Goal: Use online tool/utility: Utilize a website feature to perform a specific function

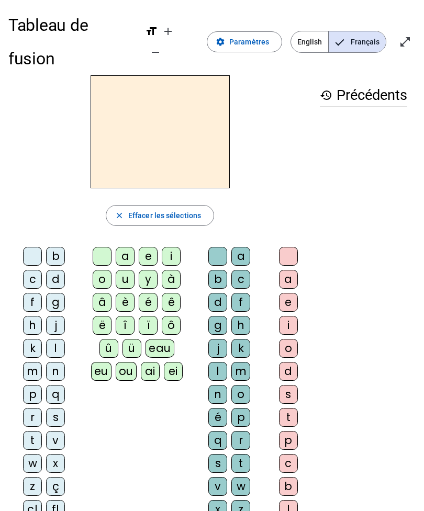
click at [424, 369] on html "Tableau de fusion format_size add remove settings Paramètres English Français o…" at bounding box center [212, 255] width 424 height 511
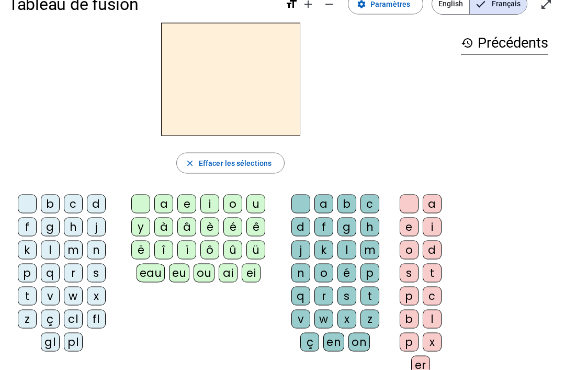
scroll to position [24, 0]
click at [74, 247] on div "m" at bounding box center [73, 249] width 19 height 19
click at [168, 202] on div "a" at bounding box center [163, 203] width 19 height 19
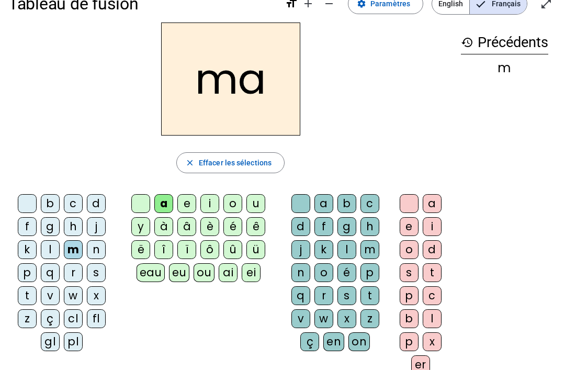
click at [348, 244] on div "l" at bounding box center [346, 249] width 19 height 19
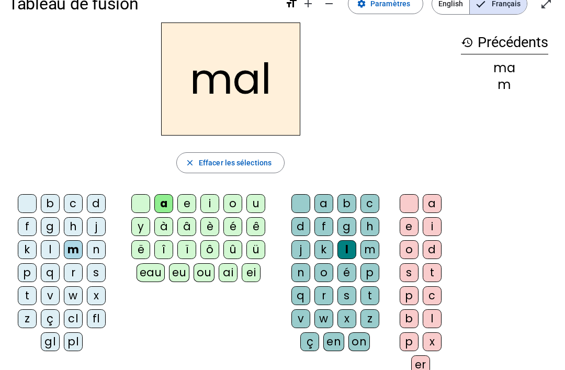
click at [52, 195] on div "b" at bounding box center [50, 203] width 19 height 19
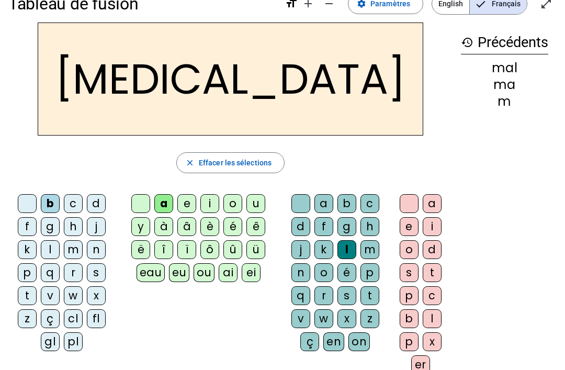
click at [53, 290] on div "v" at bounding box center [50, 295] width 19 height 19
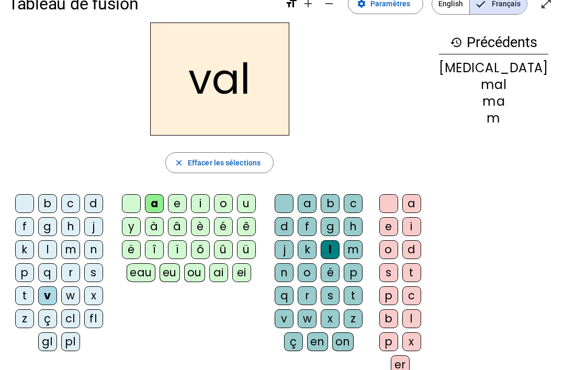
click at [34, 195] on div at bounding box center [24, 203] width 19 height 19
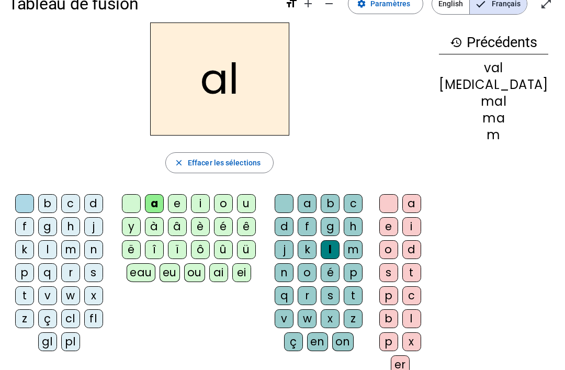
click at [141, 196] on div at bounding box center [131, 203] width 19 height 19
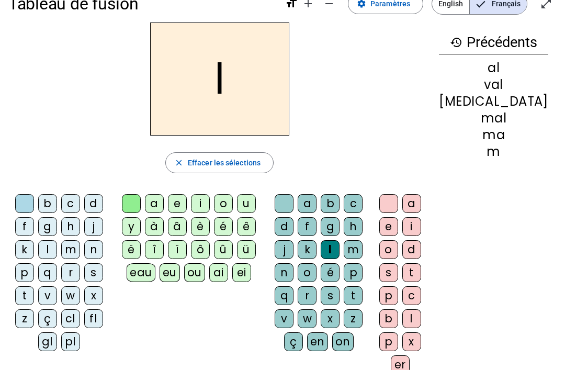
click at [293, 199] on div at bounding box center [284, 203] width 19 height 19
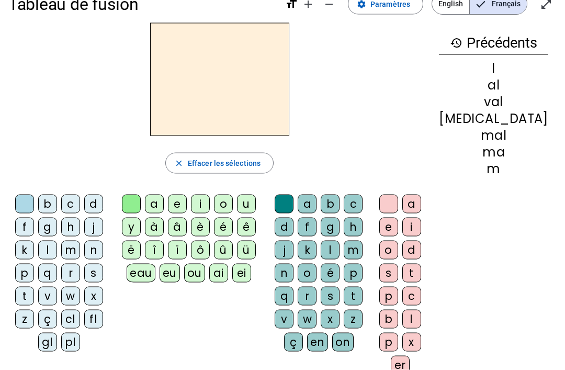
scroll to position [23, 0]
click at [94, 197] on div "d" at bounding box center [93, 204] width 19 height 19
click at [260, 195] on letter-bubble "u" at bounding box center [248, 206] width 23 height 23
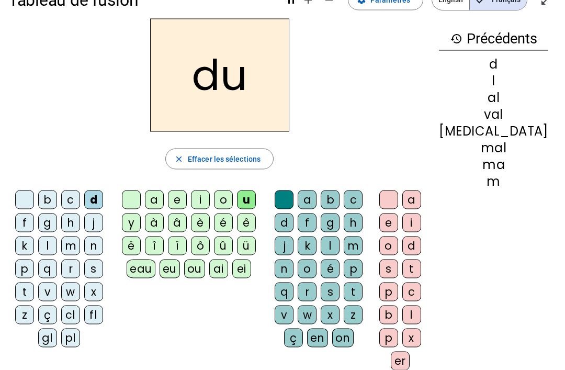
scroll to position [28, 0]
click at [187, 193] on div "e" at bounding box center [177, 199] width 19 height 19
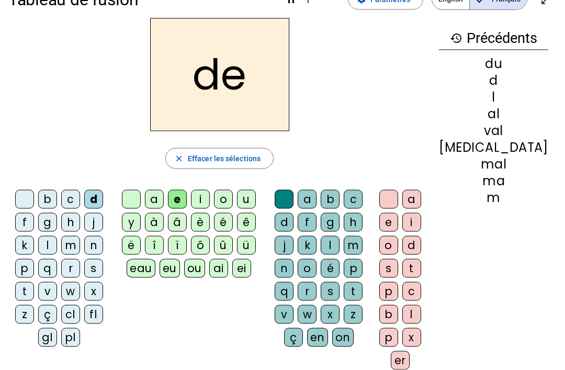
scroll to position [28, 0]
